Goal: Subscribe to service/newsletter

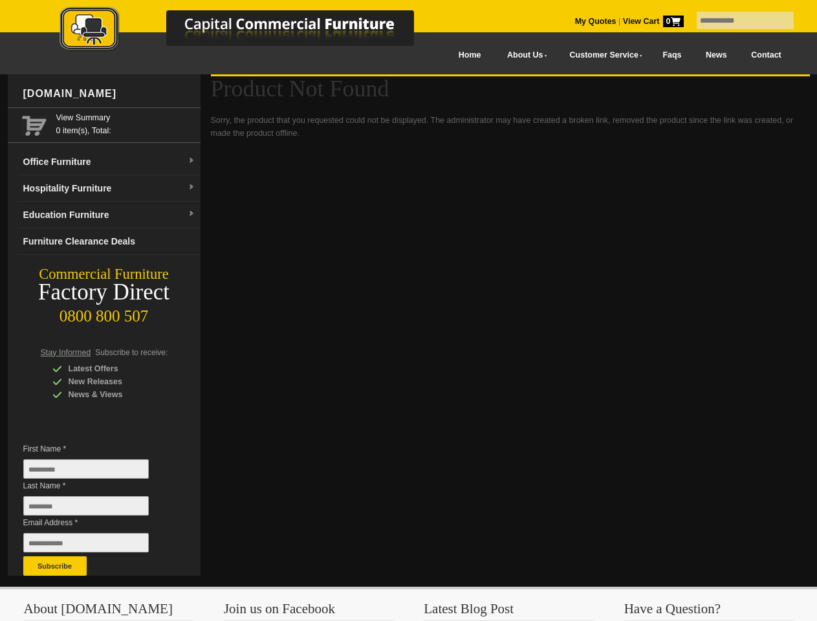
click at [736, 21] on input "text" at bounding box center [744, 20] width 97 height 17
click at [96, 509] on input "Last Name *" at bounding box center [85, 505] width 125 height 19
click at [55, 566] on button "Subscribe" at bounding box center [54, 565] width 63 height 19
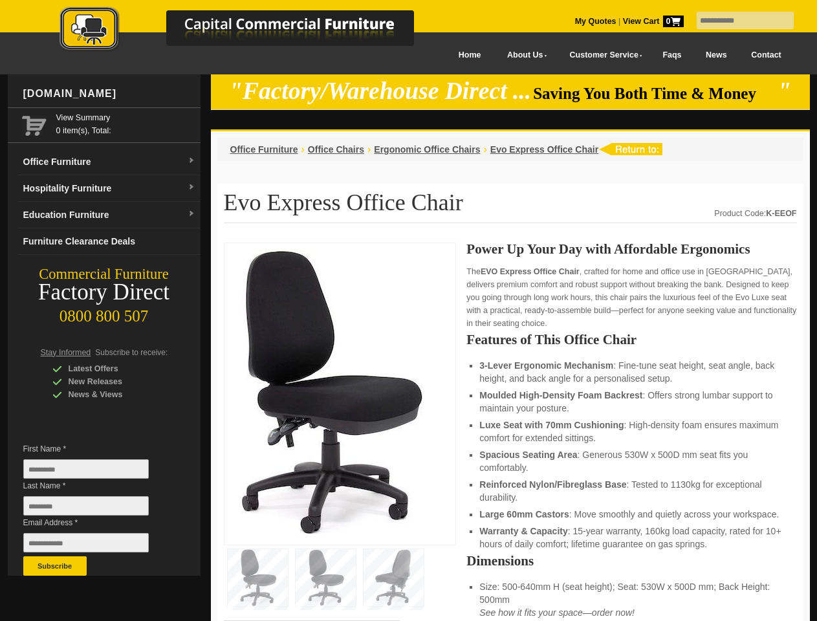
click at [736, 21] on input "text" at bounding box center [744, 20] width 97 height 17
click at [96, 509] on input "Last Name *" at bounding box center [85, 505] width 125 height 19
click at [55, 566] on button "Subscribe" at bounding box center [54, 565] width 63 height 19
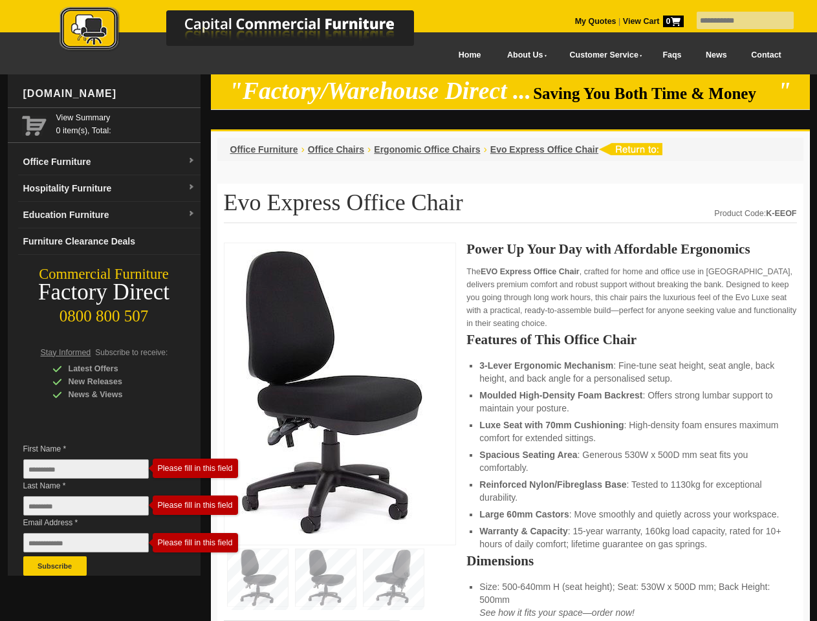
click at [510, 432] on li "Luxe Seat with 70mm Cushioning : High-density foam ensures maximum comfort for …" at bounding box center [631, 431] width 304 height 26
